Goal: Find contact information: Find contact information

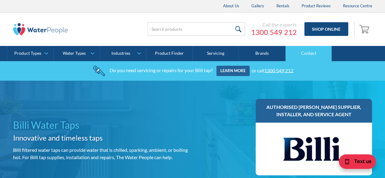
click at [307, 55] on link "Contact" at bounding box center [309, 53] width 46 height 15
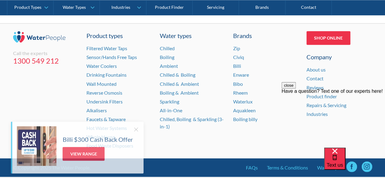
scroll to position [505, 0]
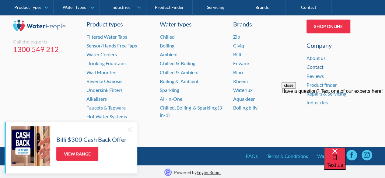
click at [320, 65] on link "Contact" at bounding box center [315, 67] width 17 height 6
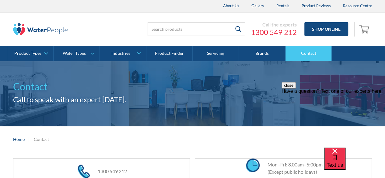
click at [301, 50] on link "Contact" at bounding box center [309, 53] width 46 height 15
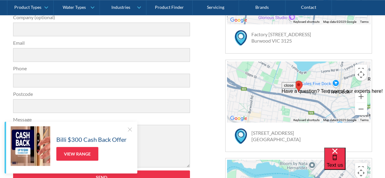
scroll to position [304, 0]
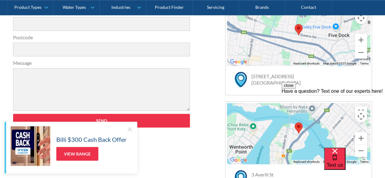
click at [130, 127] on div at bounding box center [130, 129] width 6 height 6
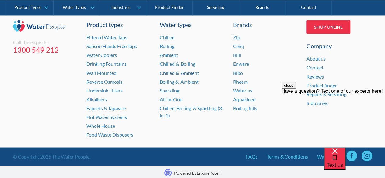
scroll to position [505, 0]
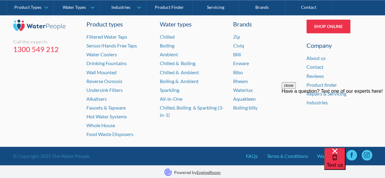
drag, startPoint x: 314, startPoint y: 64, endPoint x: 334, endPoint y: 68, distance: 20.4
click at [334, 68] on div "Contact" at bounding box center [340, 66] width 66 height 7
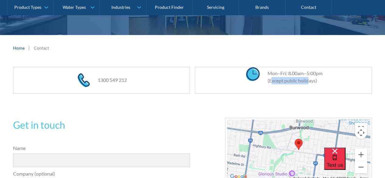
drag, startPoint x: 270, startPoint y: 79, endPoint x: 308, endPoint y: 78, distance: 37.8
click at [308, 78] on div "Mon–Fri: 8.00am–5:00pm (Except public holidays)" at bounding box center [291, 77] width 61 height 15
click at [283, 75] on div "Mon–Fri: 8.00am–5:00pm (Except public holidays)" at bounding box center [291, 77] width 61 height 15
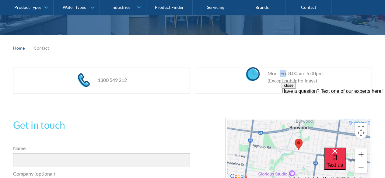
click at [283, 75] on div "Mon–Fri: 8.00am–5:00pm (Except public holidays)" at bounding box center [291, 77] width 61 height 15
drag, startPoint x: 280, startPoint y: 82, endPoint x: 269, endPoint y: 84, distance: 10.8
click at [280, 82] on div "Mon–Fri: 8.00am–5:00pm (Except public holidays)" at bounding box center [291, 77] width 61 height 15
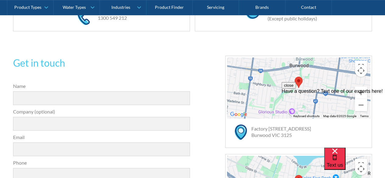
scroll to position [183, 0]
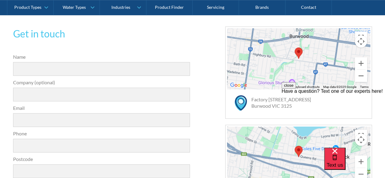
click at [76, 102] on form "31a2535b1fa56df3e4085a503ca978b33ae07608c9274f6380584a90323ec471d39657e024ac02a…" at bounding box center [101, 154] width 183 height 202
click at [75, 94] on input "Company (optional)" at bounding box center [101, 95] width 177 height 14
click at [104, 125] on input "Email" at bounding box center [101, 120] width 177 height 14
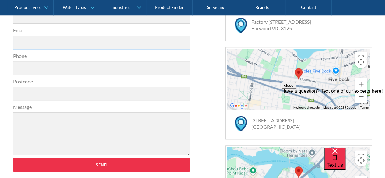
scroll to position [244, 0]
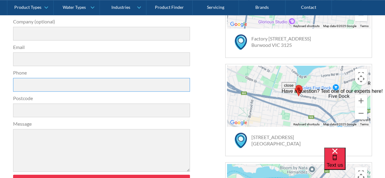
click at [43, 81] on input "Phone" at bounding box center [101, 85] width 177 height 14
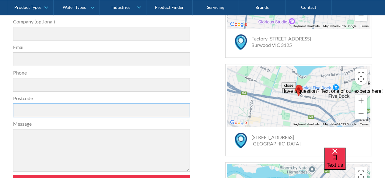
click at [29, 105] on input "Postcode" at bounding box center [101, 110] width 177 height 14
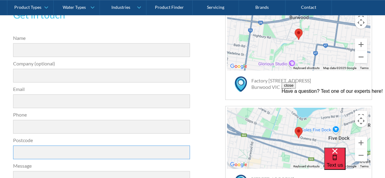
scroll to position [170, 0]
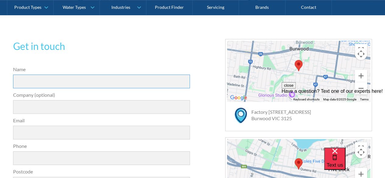
click at [61, 79] on input "Name" at bounding box center [101, 82] width 177 height 14
type input "Oscar Jakobsen"
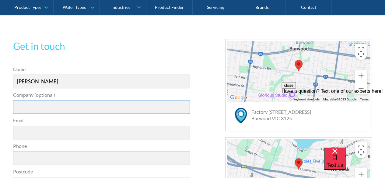
click at [52, 109] on input "Company (optional)" at bounding box center [101, 107] width 177 height 14
type input "Harris HMC"
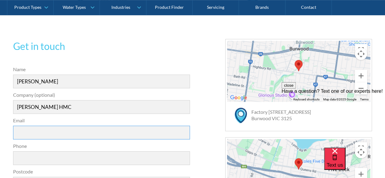
click at [33, 136] on input "Email" at bounding box center [101, 133] width 177 height 14
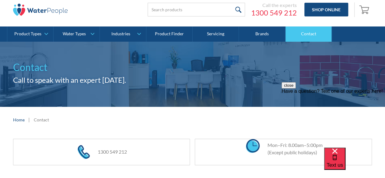
scroll to position [0, 0]
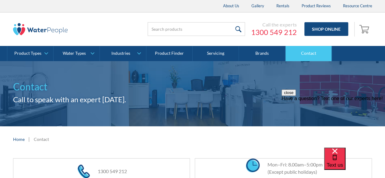
click at [325, 52] on link "Contact" at bounding box center [309, 53] width 46 height 15
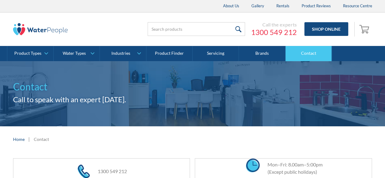
click at [325, 52] on link "Contact" at bounding box center [309, 53] width 46 height 15
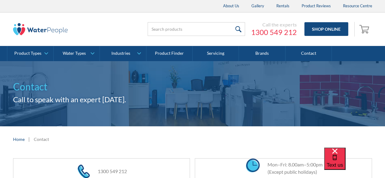
click at [365, 27] on img "Open empty cart" at bounding box center [365, 29] width 12 height 10
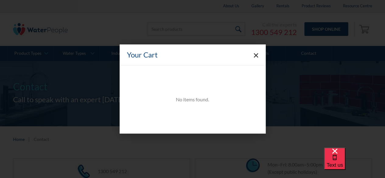
click at [260, 50] on div "Your Cart" at bounding box center [193, 54] width 146 height 21
click at [256, 55] on polygon "Close cart" at bounding box center [256, 55] width 5 height 5
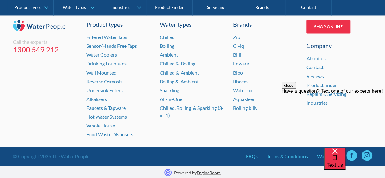
scroll to position [505, 0]
